Goal: Book appointment/travel/reservation

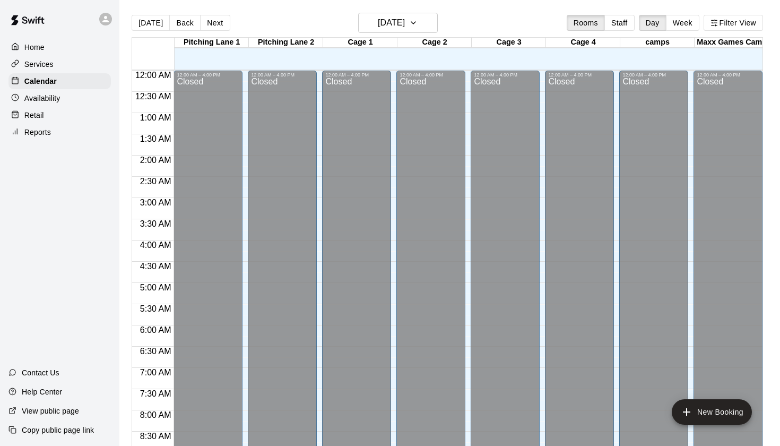
scroll to position [600, 0]
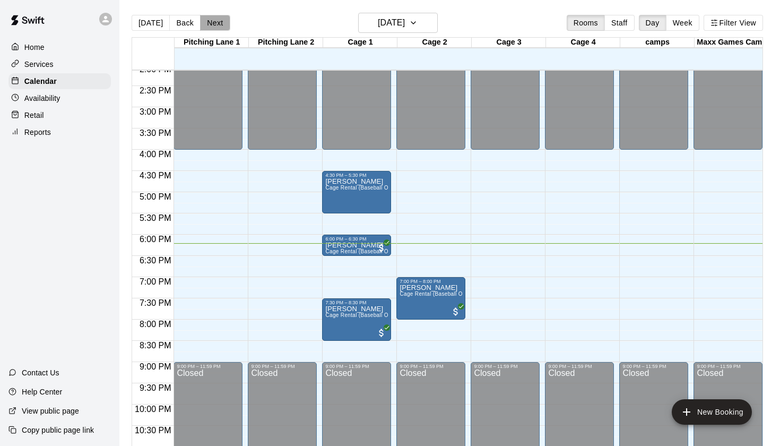
click at [200, 21] on button "Next" at bounding box center [215, 23] width 30 height 16
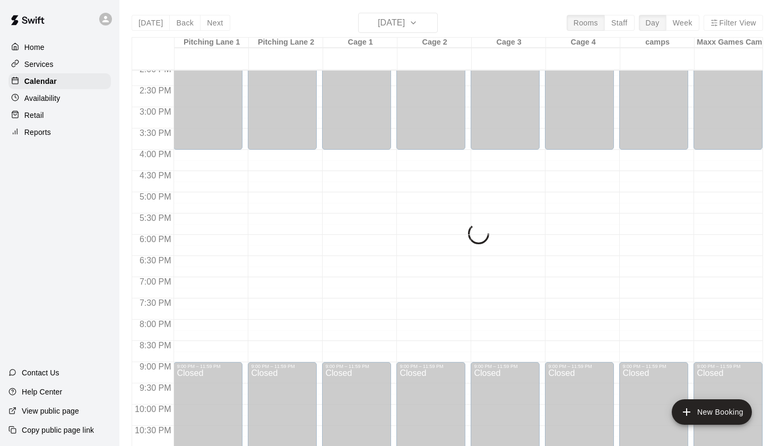
click at [185, 24] on div "Today Back Next Friday Sep 19 Rooms Staff Day Week Filter View Pitching Lane 1 …" at bounding box center [448, 236] width 632 height 446
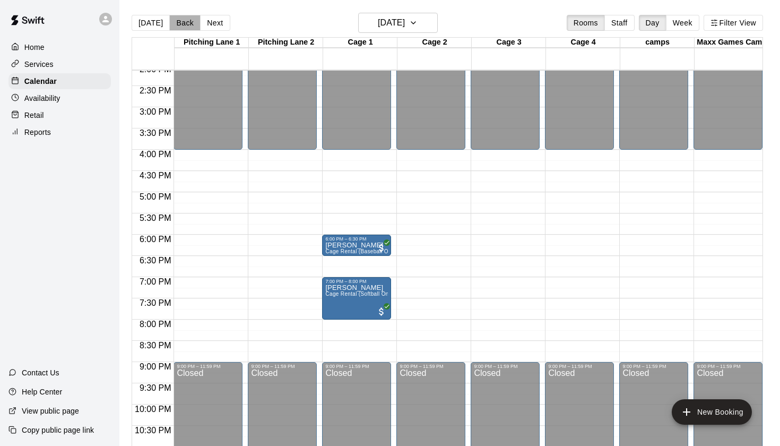
click at [185, 24] on button "Back" at bounding box center [184, 23] width 31 height 16
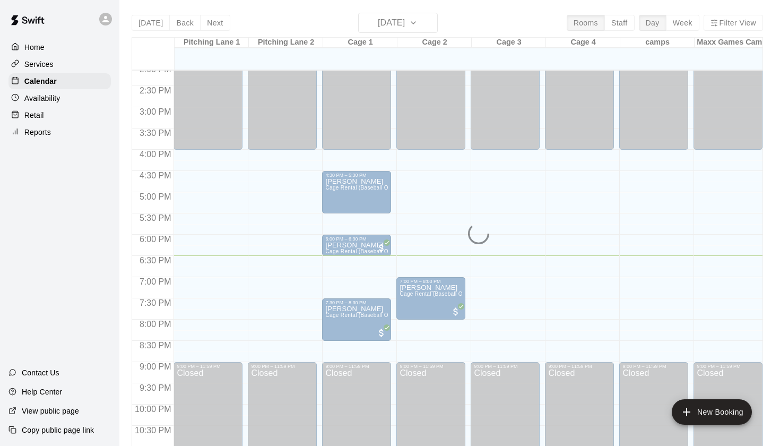
click at [190, 13] on div "Today Back Next Thursday Sep 18 Rooms Staff Day Week Filter View Pitching Lane …" at bounding box center [448, 236] width 632 height 446
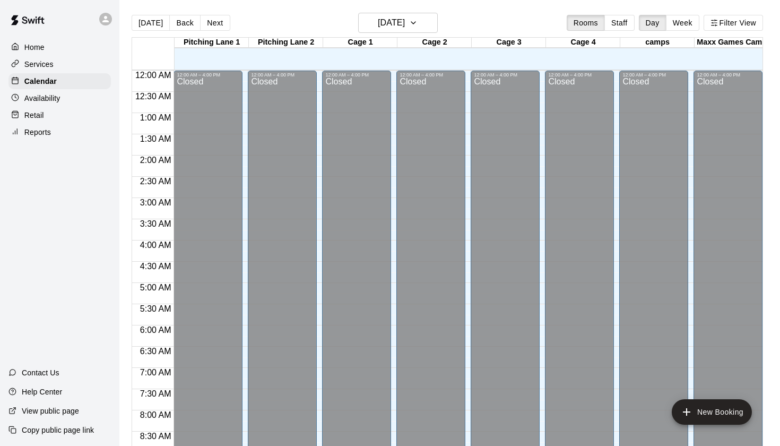
scroll to position [600, 0]
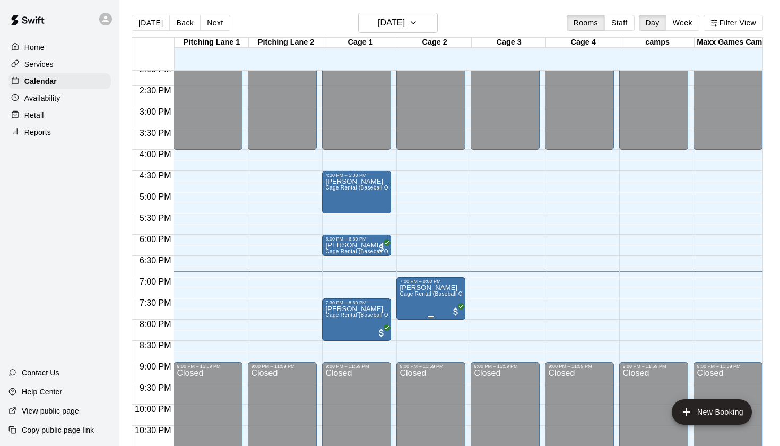
click at [433, 293] on span "Cage Rental (Baseball Only)" at bounding box center [436, 294] width 72 height 6
click at [464, 251] on div at bounding box center [390, 223] width 780 height 446
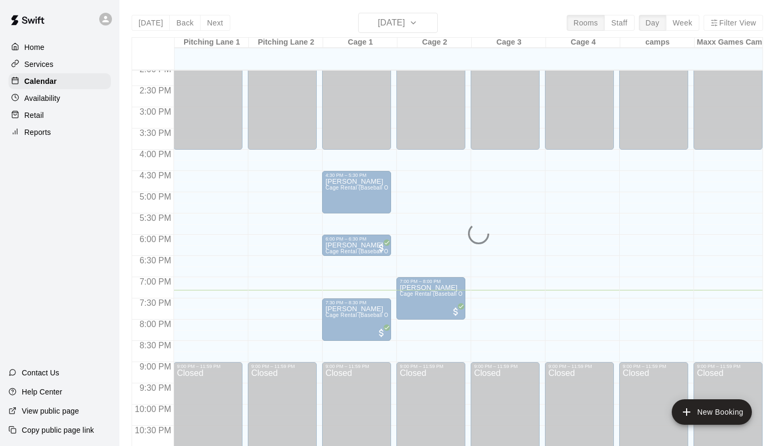
click at [171, 87] on span "2:30 PM" at bounding box center [155, 90] width 37 height 9
click at [173, 41] on div at bounding box center [153, 54] width 42 height 32
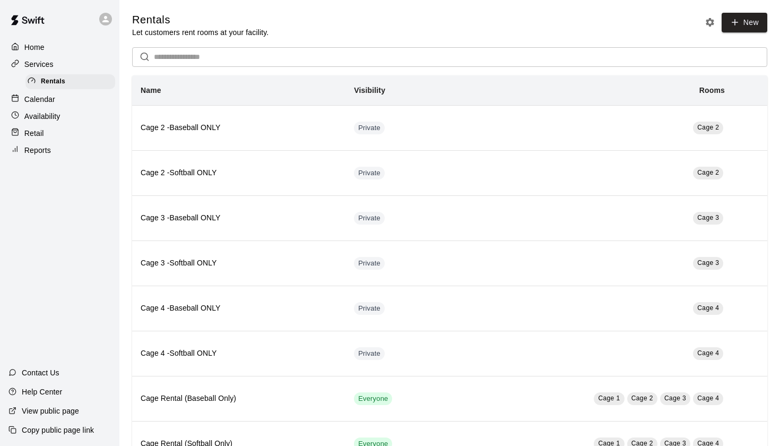
click at [58, 99] on div "Calendar" at bounding box center [59, 99] width 102 height 16
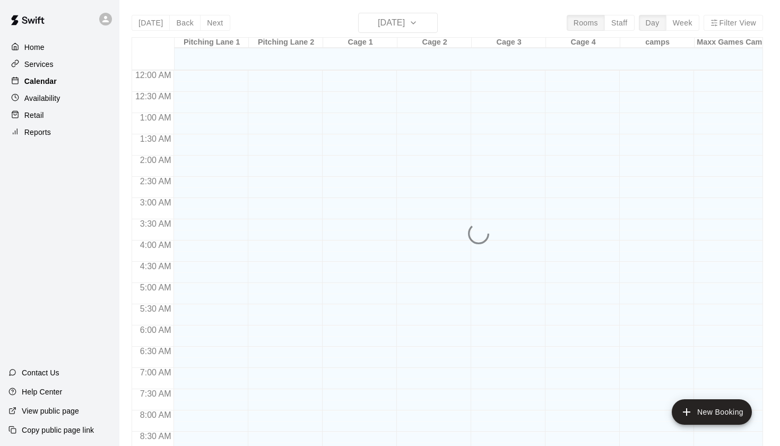
scroll to position [600, 0]
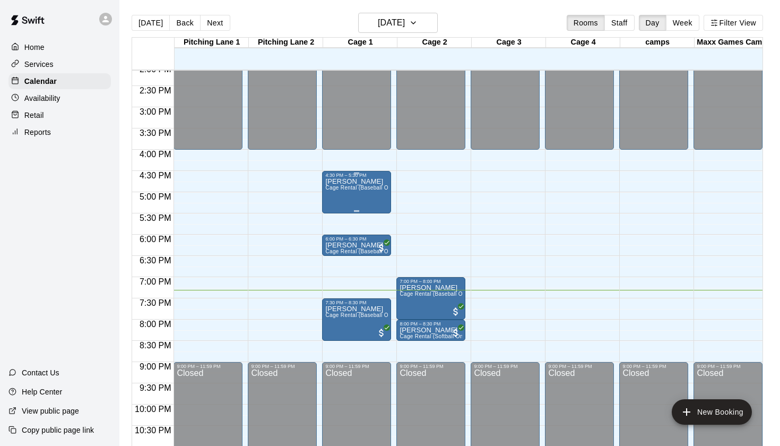
click at [365, 193] on div "Ryan Stewart Cage Rental (Baseball Only)" at bounding box center [356, 401] width 63 height 446
click at [332, 198] on button "edit" at bounding box center [336, 189] width 21 height 21
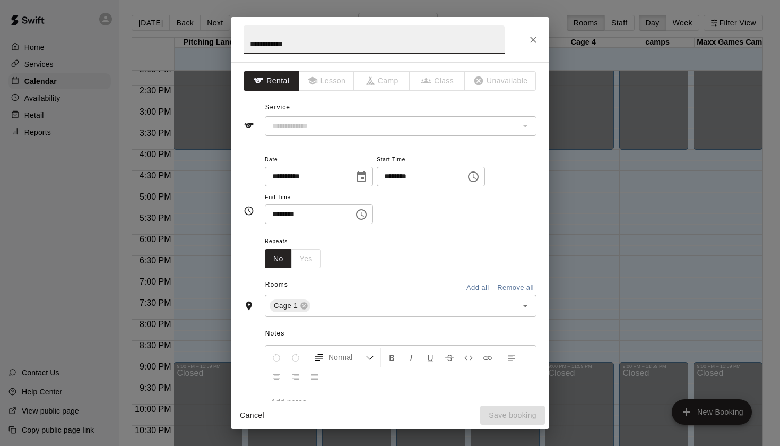
type input "**********"
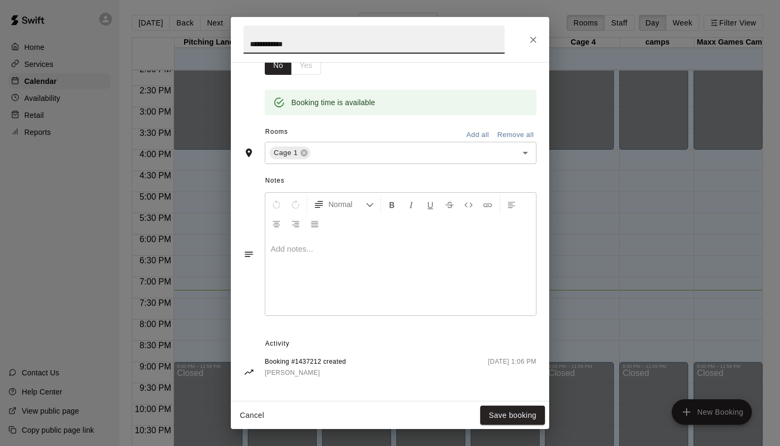
scroll to position [193, 0]
click at [542, 41] on button "Close" at bounding box center [533, 39] width 19 height 19
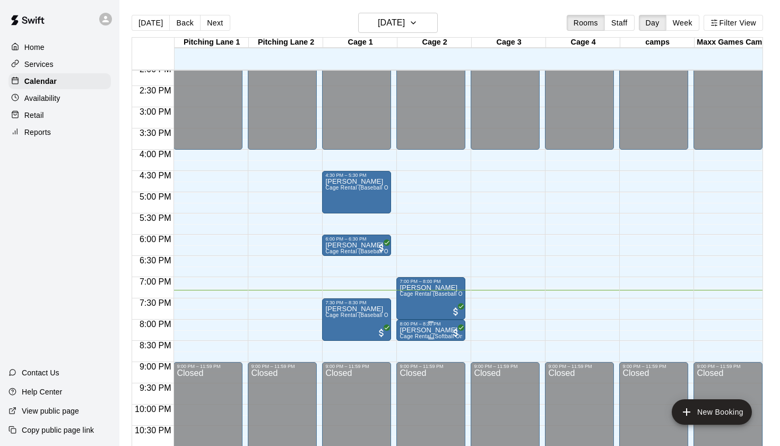
click at [425, 330] on p "Natalie Stewart" at bounding box center [431, 330] width 63 height 0
click at [466, 347] on div at bounding box center [390, 223] width 780 height 446
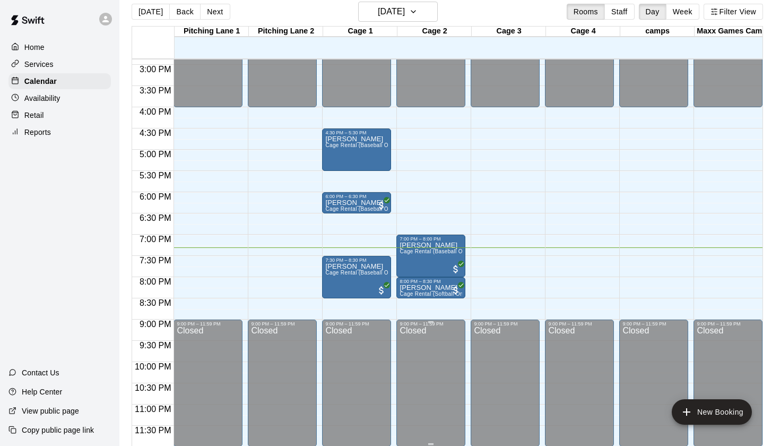
scroll to position [17, 0]
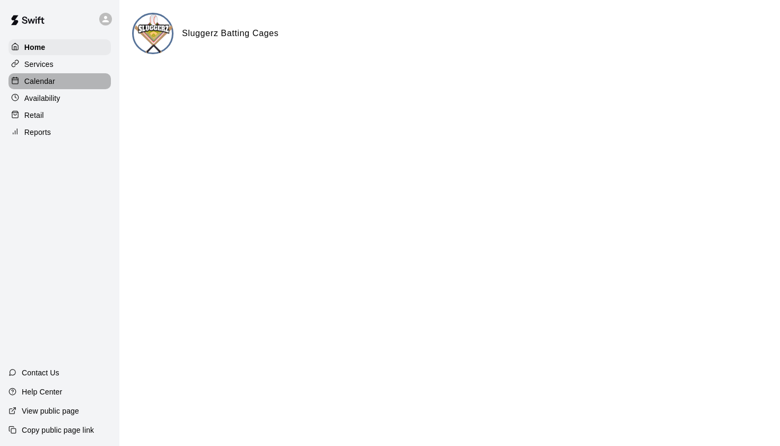
click at [44, 76] on p "Calendar" at bounding box center [39, 81] width 31 height 11
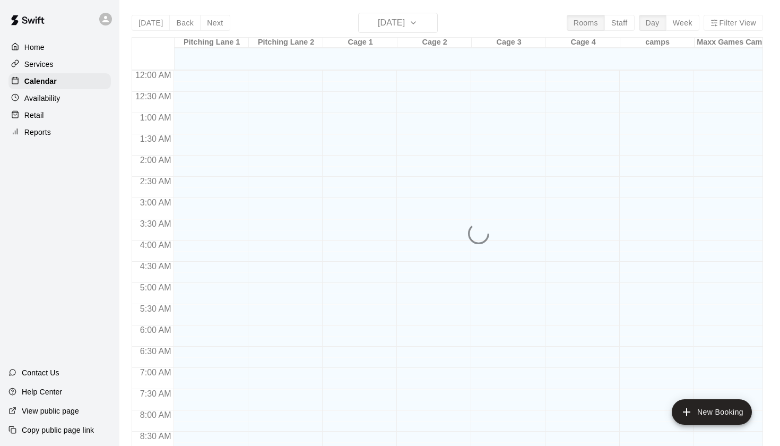
scroll to position [600, 0]
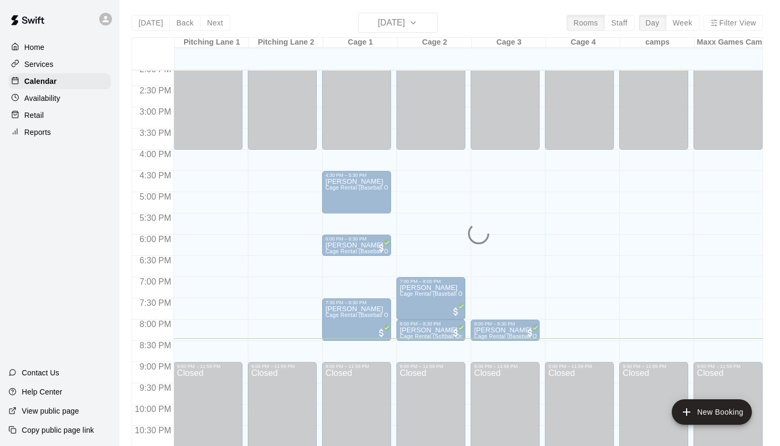
click at [217, 34] on div "Today Back Next Thursday Sep 18 Rooms Staff Day Week Filter View Pitching Lane …" at bounding box center [448, 236] width 632 height 446
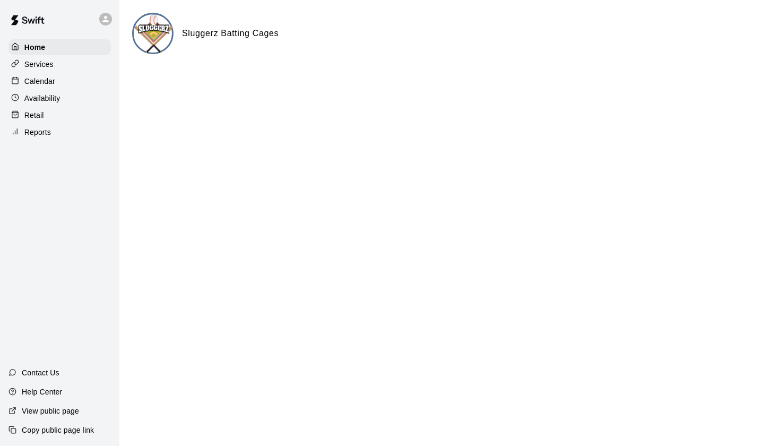
click at [242, 85] on html "Home Services Calendar Availability Retail Reports Contact Us Help Center View …" at bounding box center [390, 42] width 780 height 85
click at [56, 76] on div "Calendar" at bounding box center [59, 81] width 102 height 16
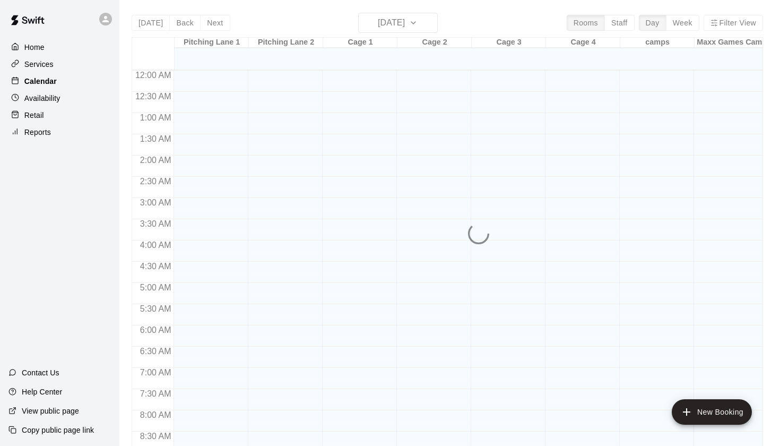
scroll to position [600, 0]
